Goal: Transaction & Acquisition: Purchase product/service

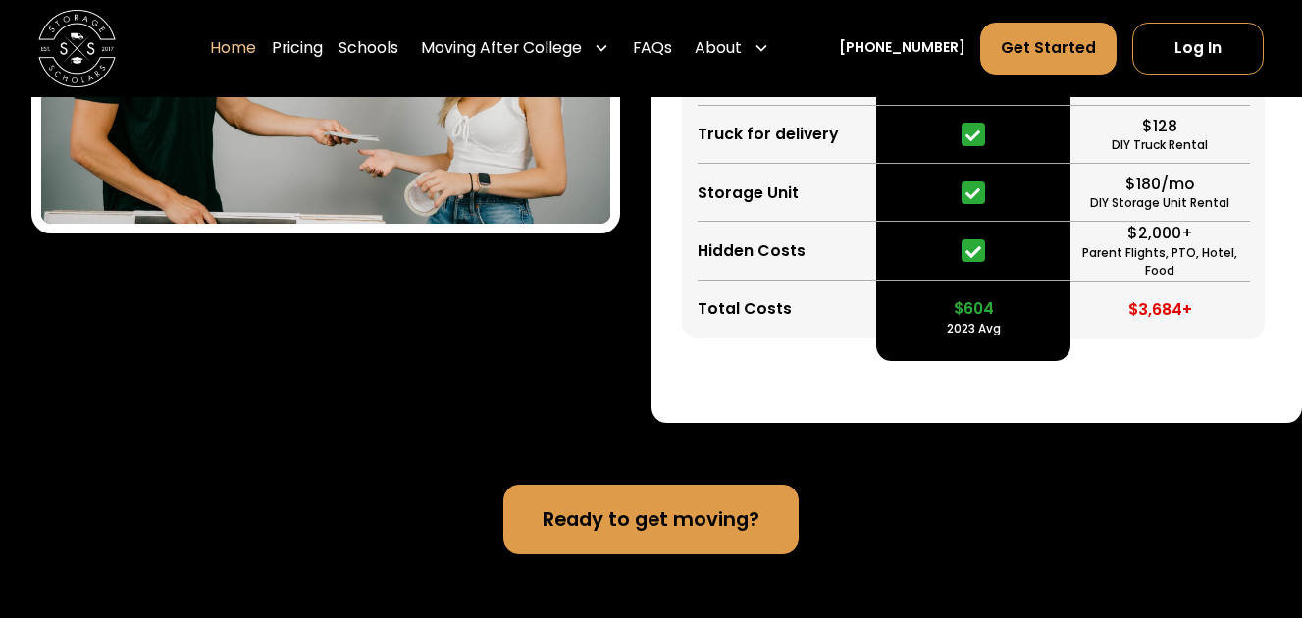
scroll to position [3898, 0]
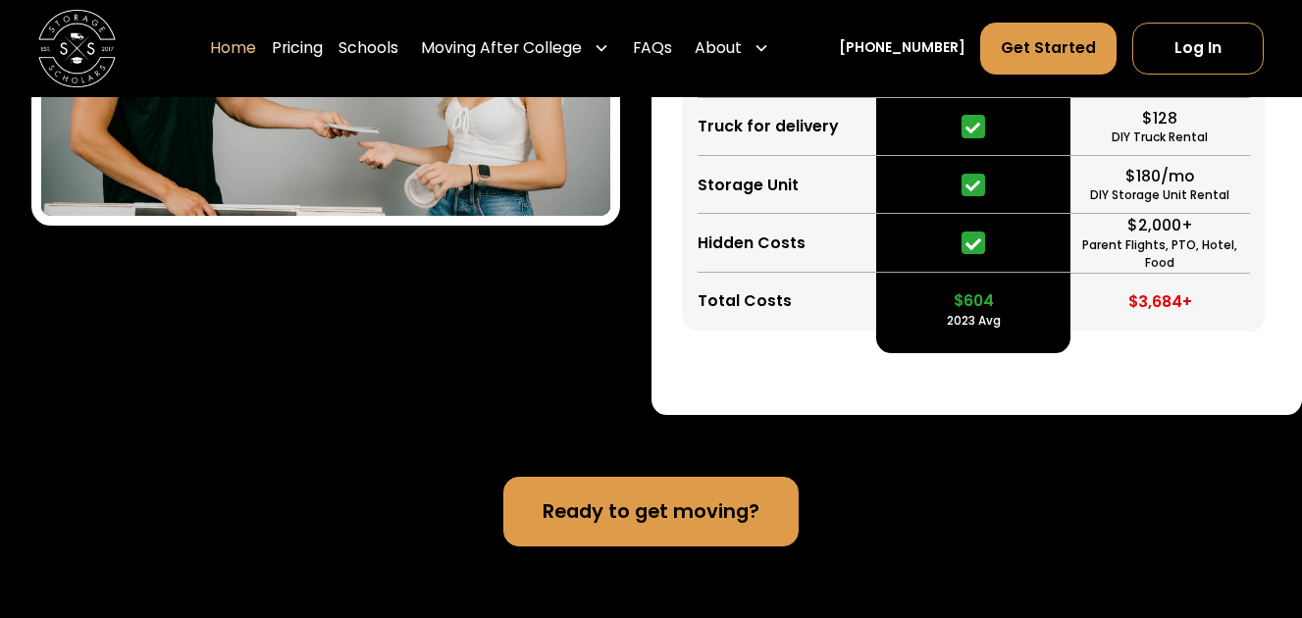
click at [728, 525] on link "Ready to get moving?" at bounding box center [651, 512] width 296 height 70
click at [672, 46] on link "FAQs" at bounding box center [652, 49] width 39 height 54
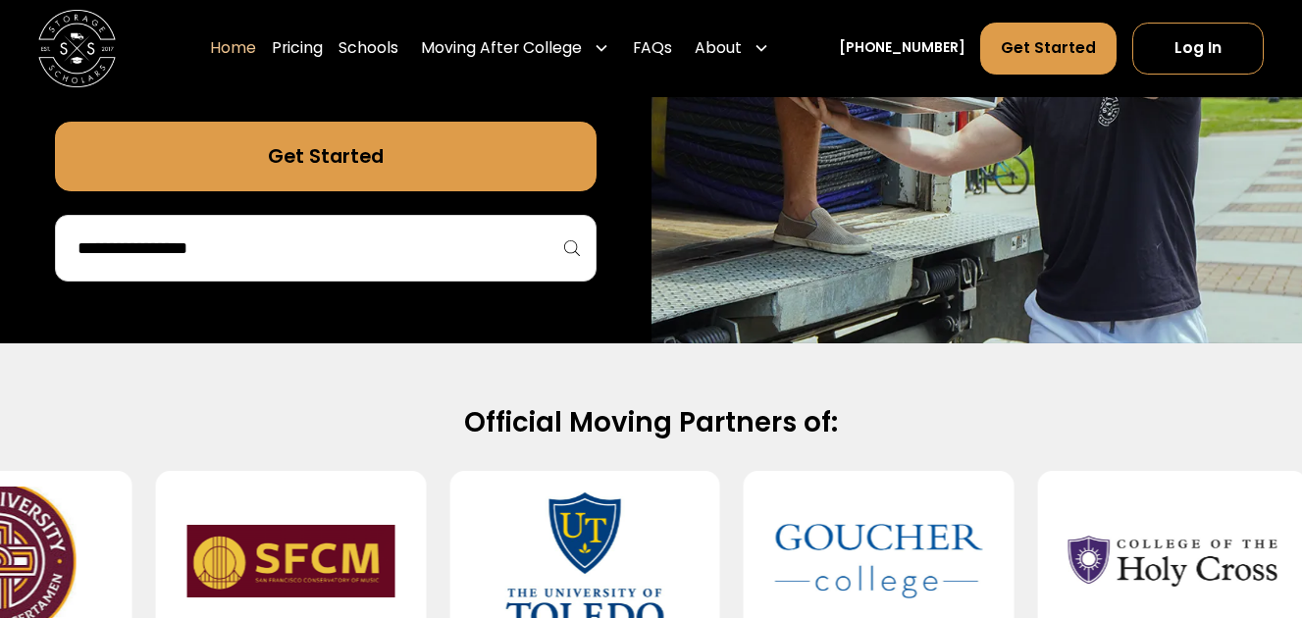
scroll to position [250, 0]
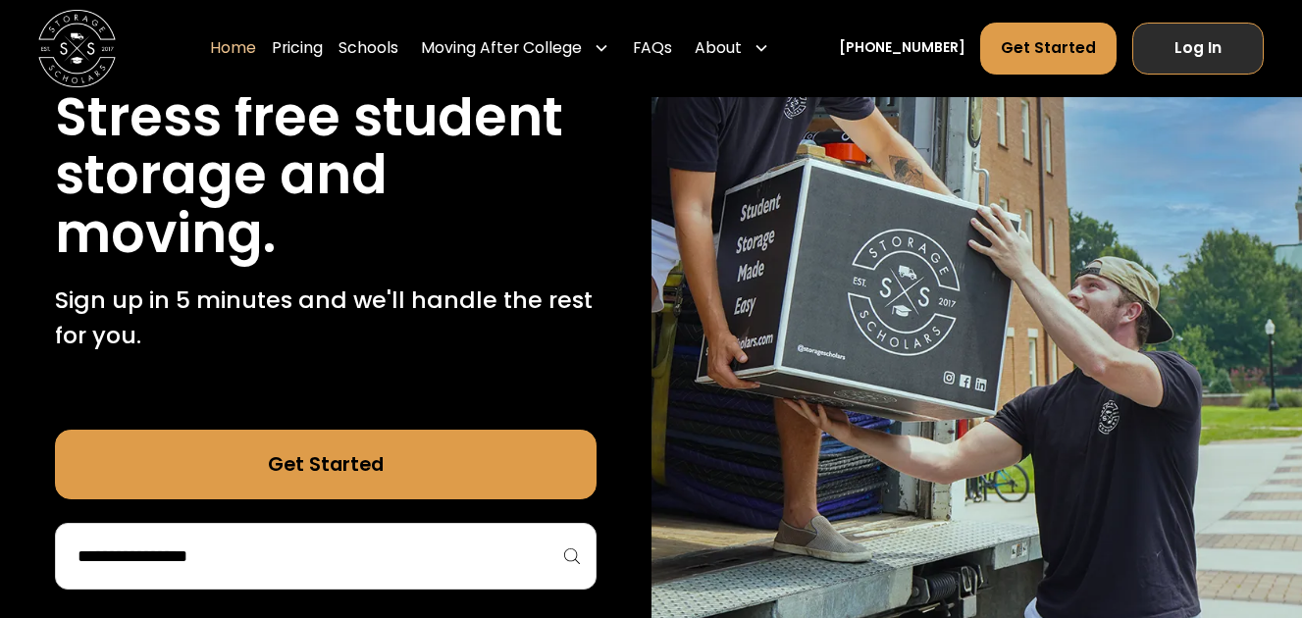
click at [1237, 45] on link "Log In" at bounding box center [1199, 49] width 132 height 52
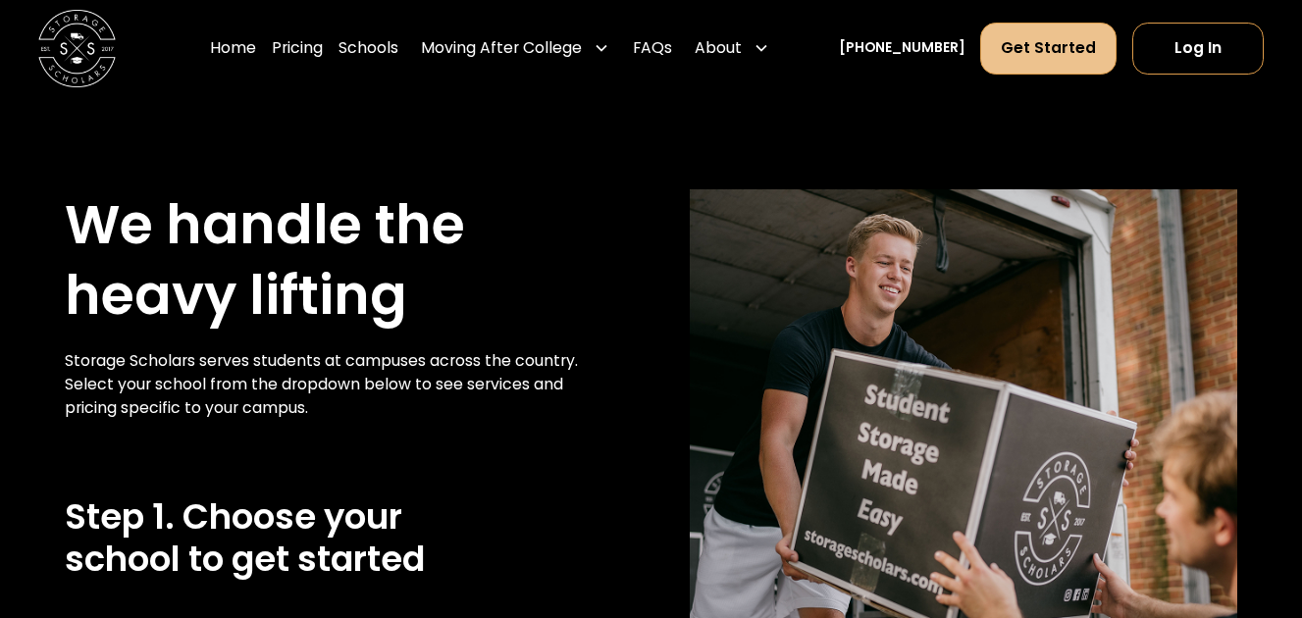
click at [1006, 41] on link "Get Started" at bounding box center [1047, 49] width 135 height 52
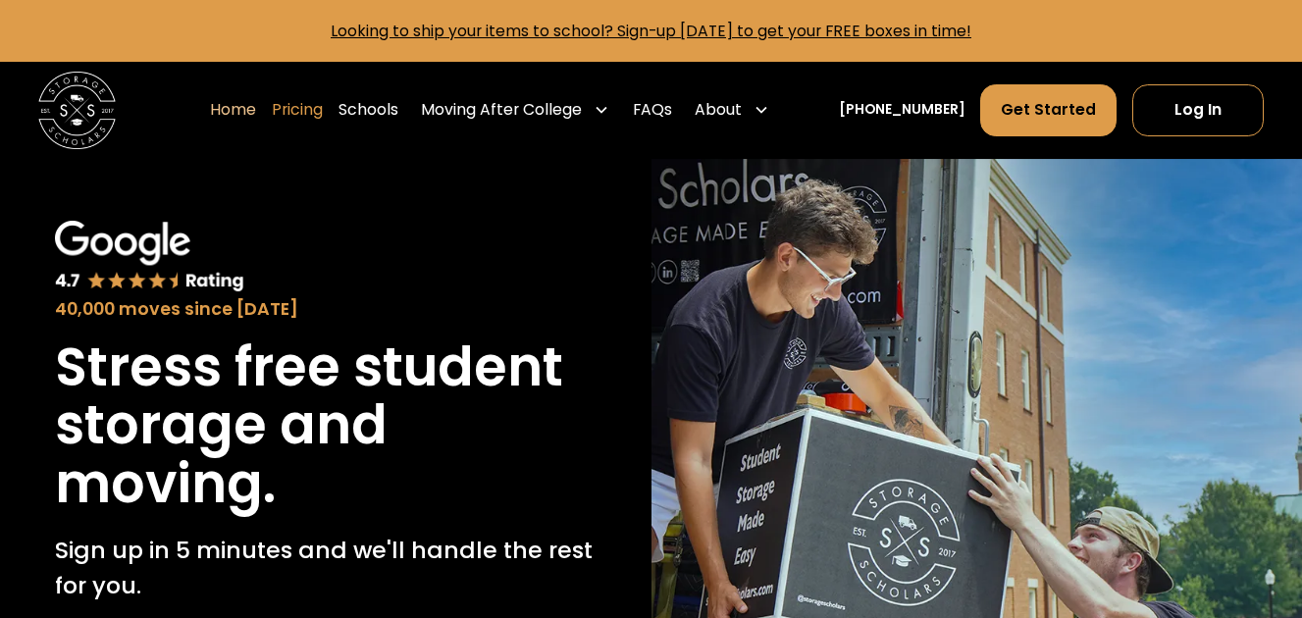
click at [316, 117] on link "Pricing" at bounding box center [297, 110] width 51 height 54
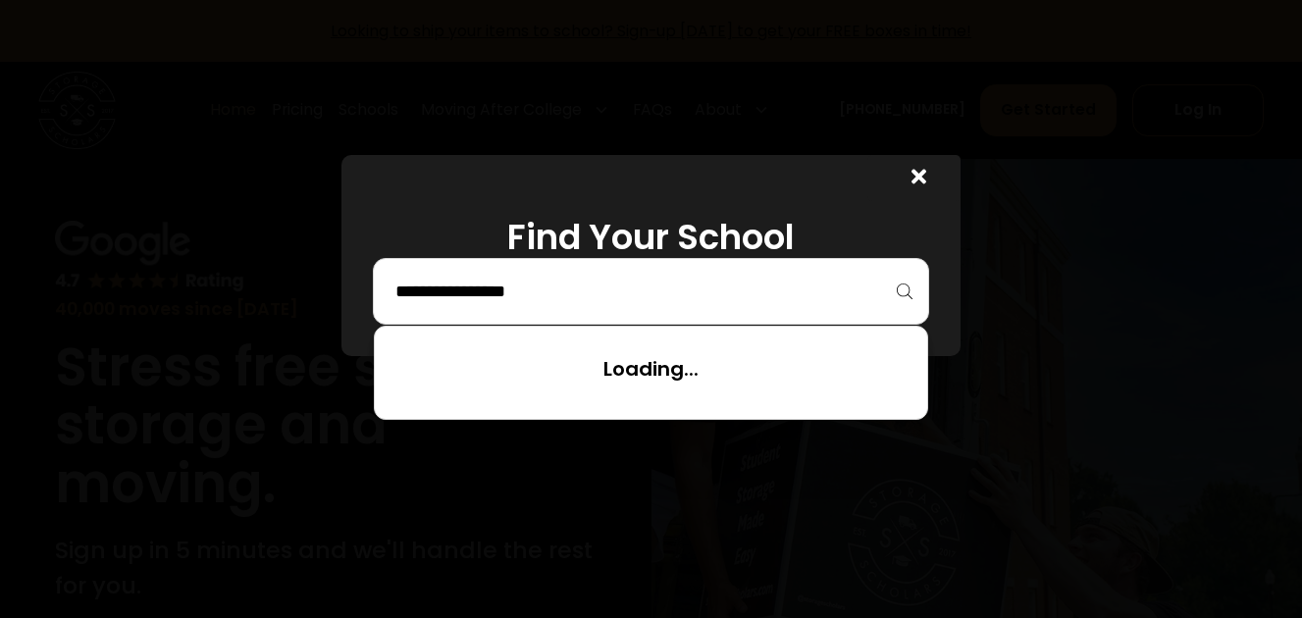
click at [436, 301] on input "search" at bounding box center [652, 291] width 516 height 33
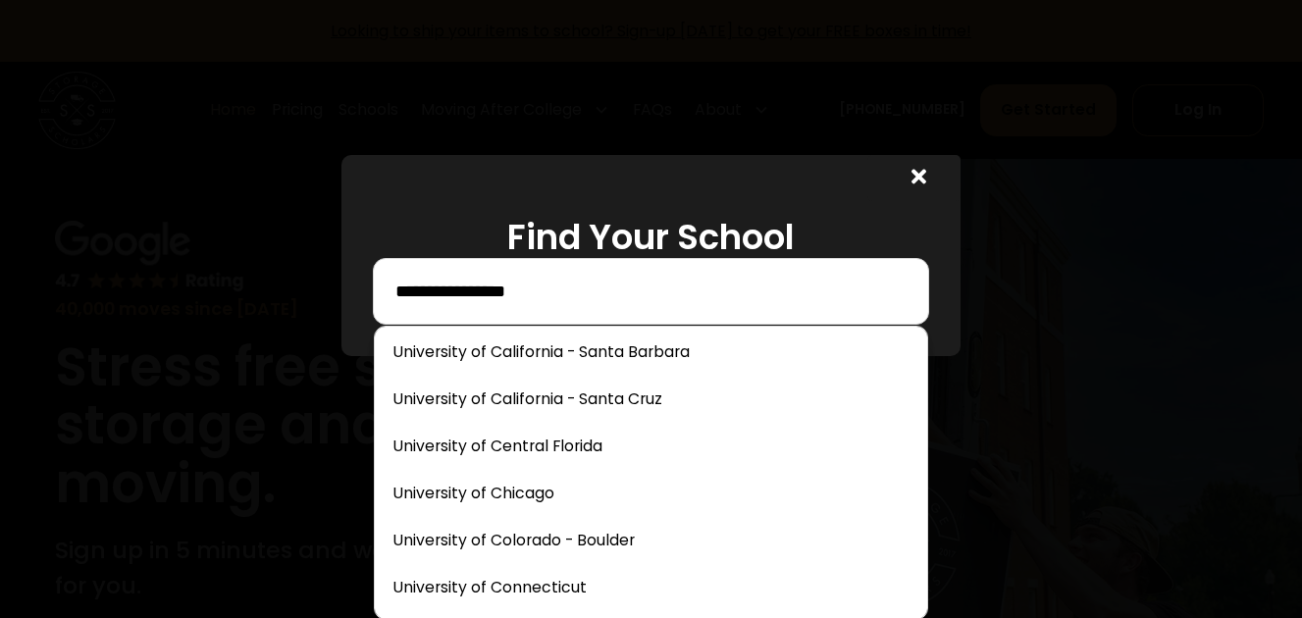
scroll to position [100, 0]
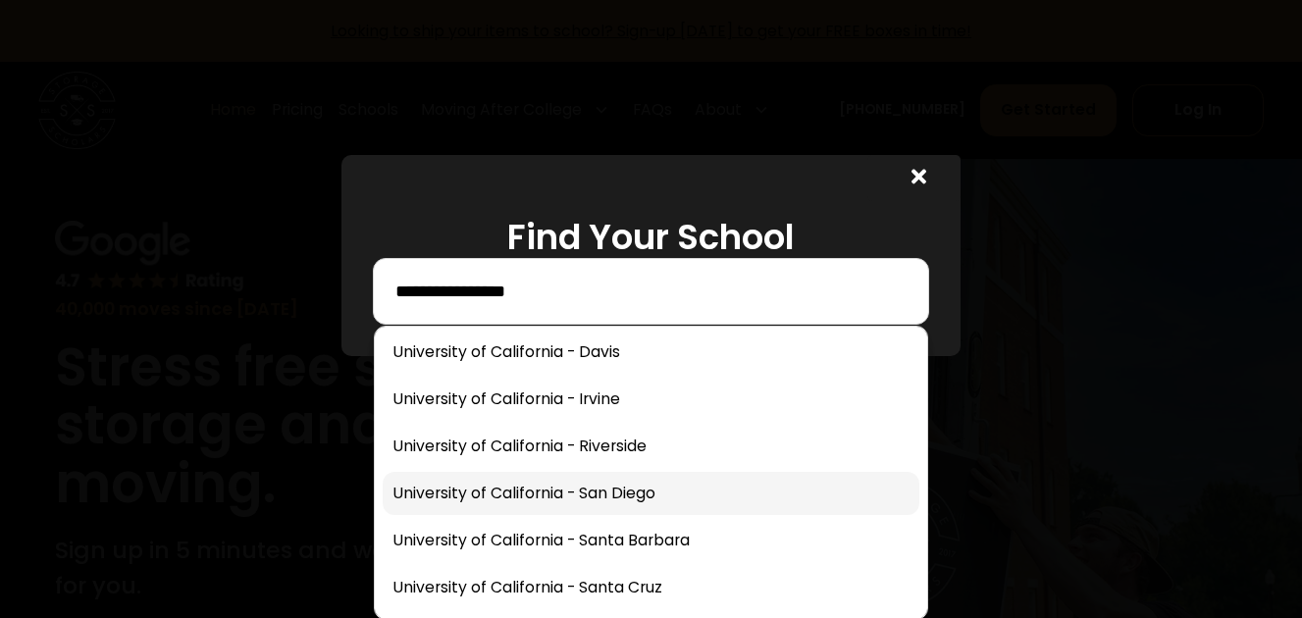
type input "**********"
click at [554, 500] on link at bounding box center [652, 493] width 538 height 43
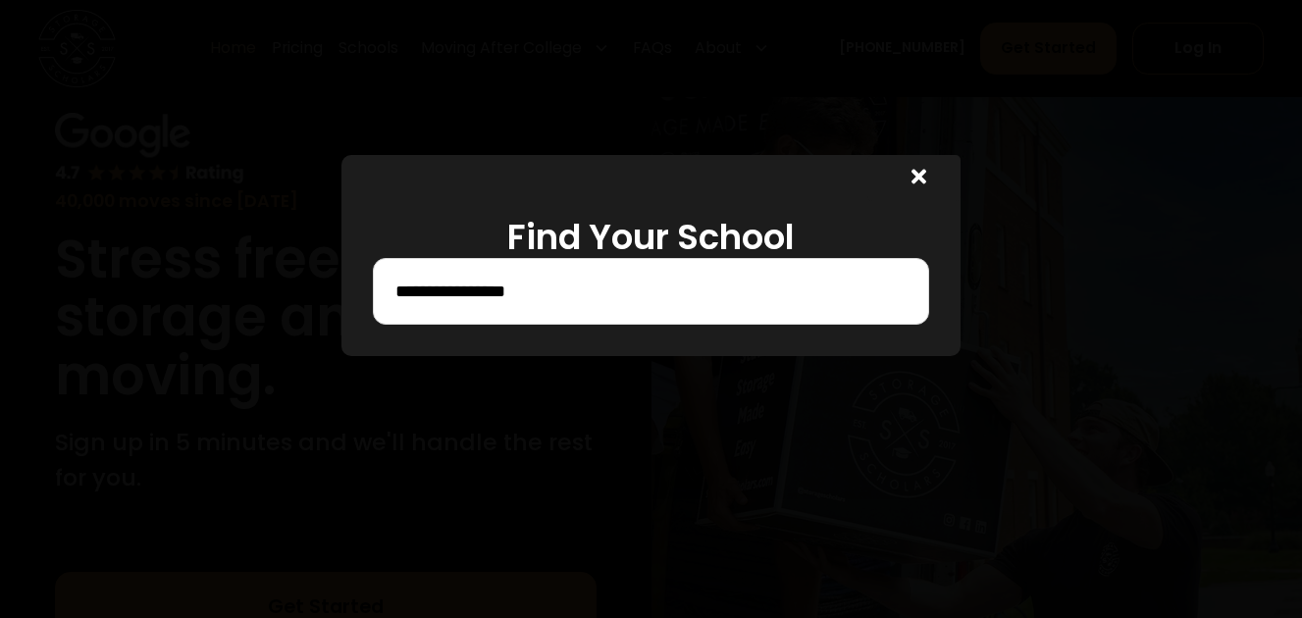
scroll to position [343, 0]
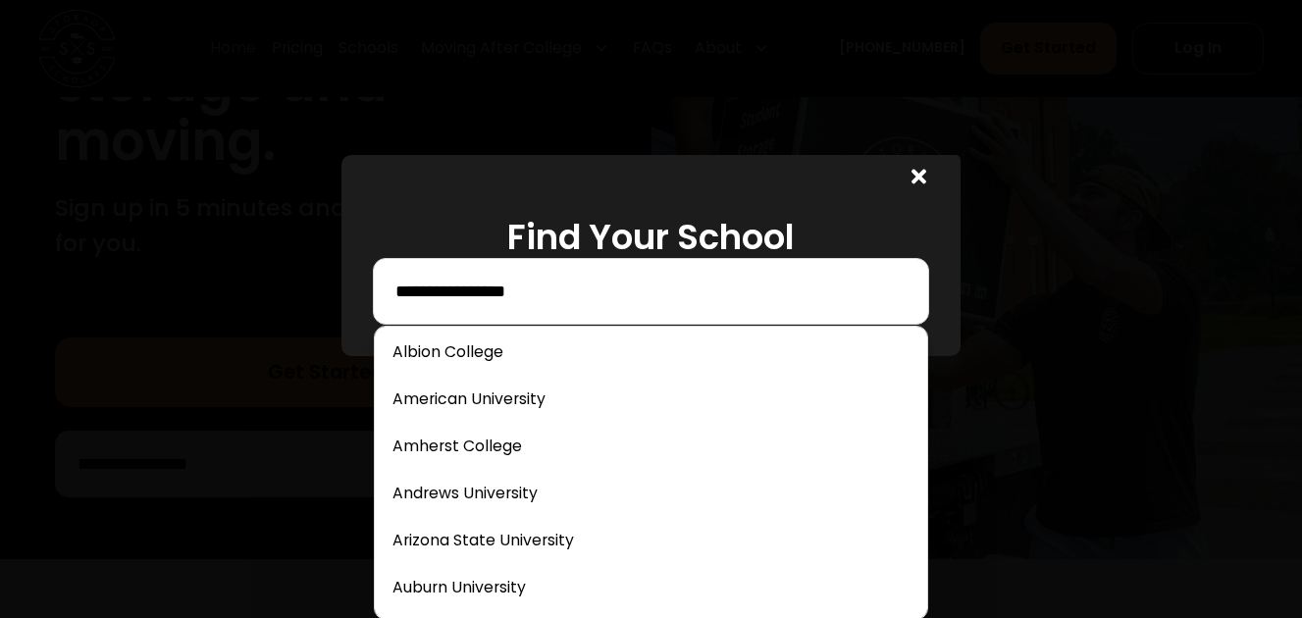
click at [689, 298] on input "**********" at bounding box center [652, 291] width 516 height 33
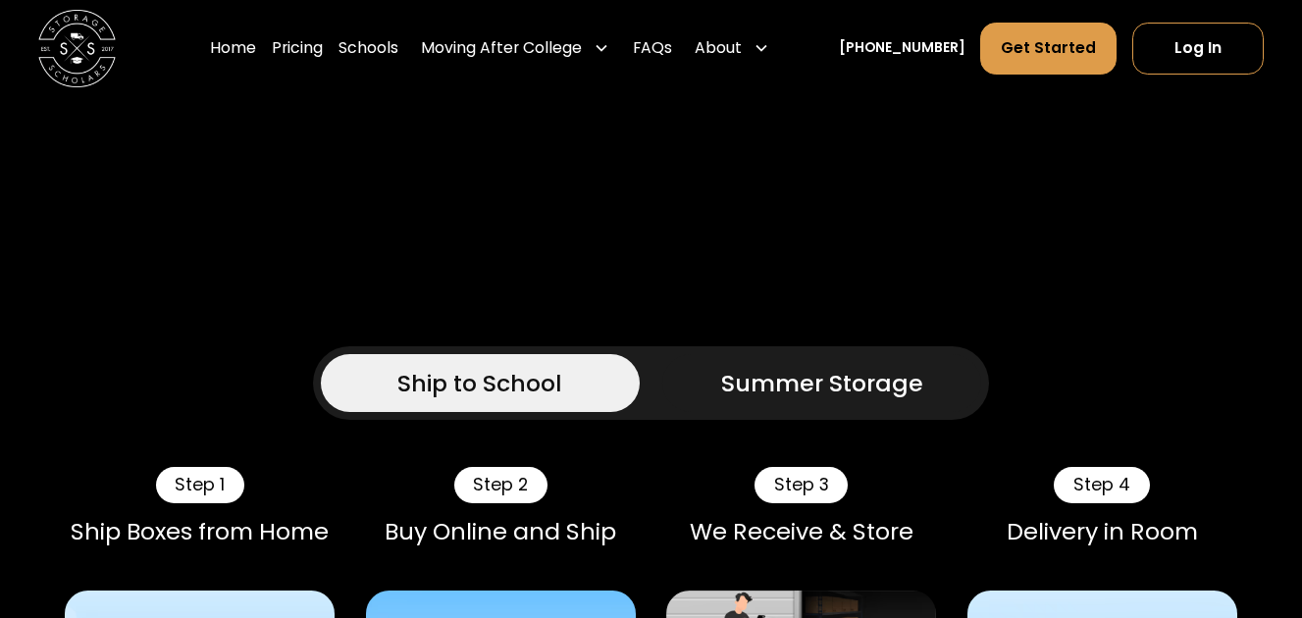
scroll to position [653, 0]
